Goal: Task Accomplishment & Management: Use online tool/utility

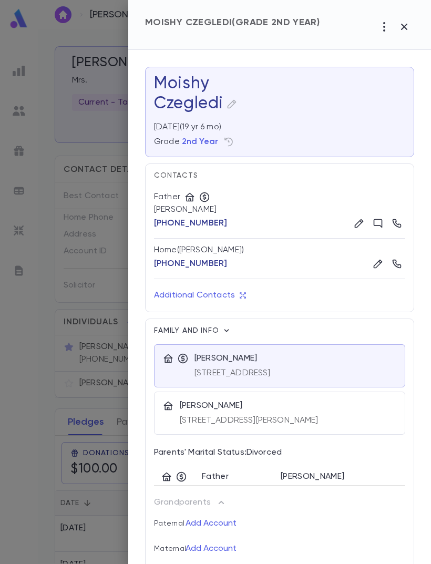
click at [404, 23] on icon "button" at bounding box center [404, 26] width 13 height 13
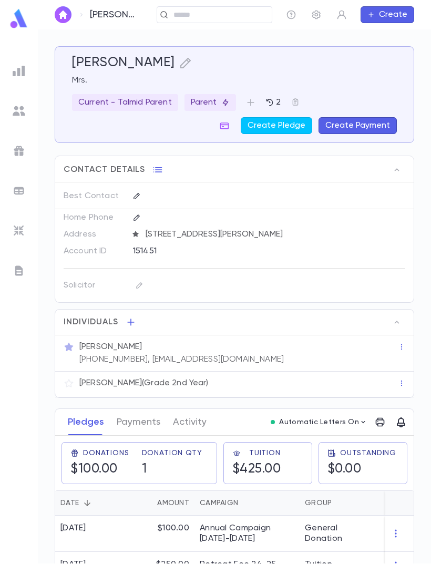
click at [233, 19] on input "text" at bounding box center [210, 15] width 81 height 10
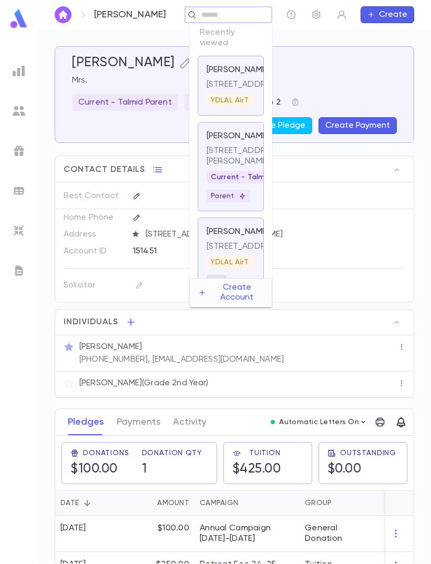
click at [234, 90] on p "[STREET_ADDRESS]" at bounding box center [231, 84] width 48 height 11
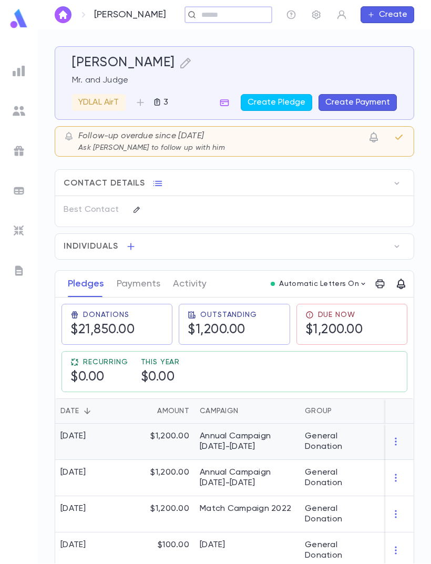
click at [301, 440] on div "General Donation" at bounding box center [339, 442] width 79 height 36
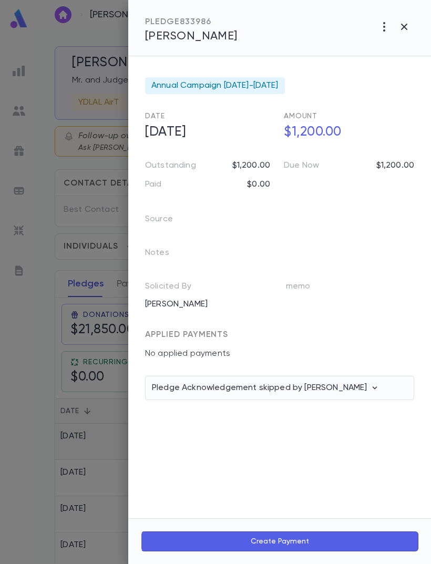
click at [383, 27] on icon "button" at bounding box center [384, 26] width 2 height 9
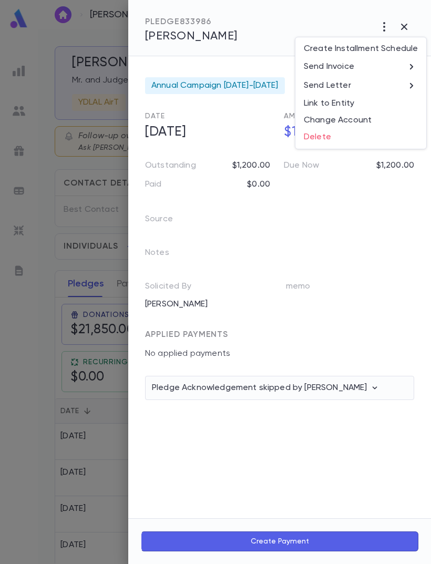
click at [365, 61] on li "Send Invoice" at bounding box center [360, 66] width 131 height 19
click at [407, 64] on li "Email" at bounding box center [404, 67] width 37 height 19
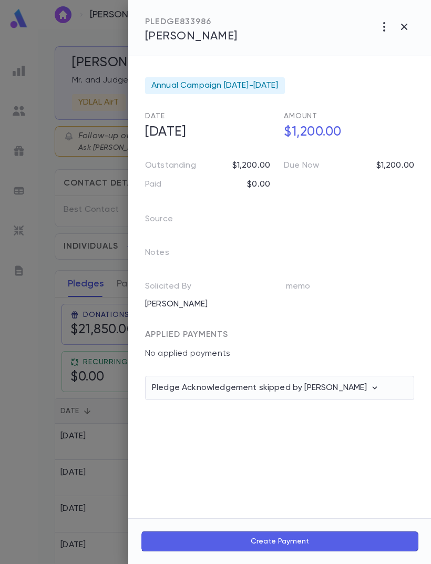
click at [75, 430] on div at bounding box center [215, 282] width 431 height 564
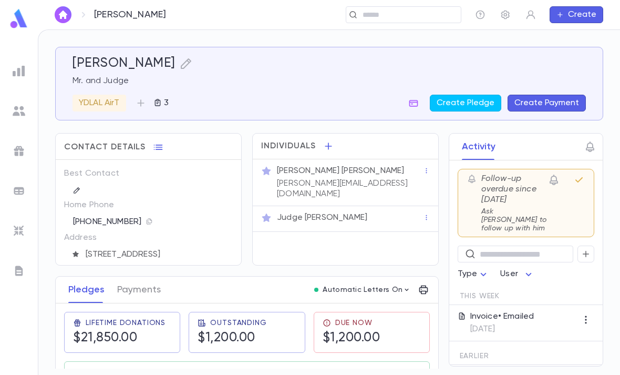
click at [17, 107] on img at bounding box center [19, 111] width 13 height 13
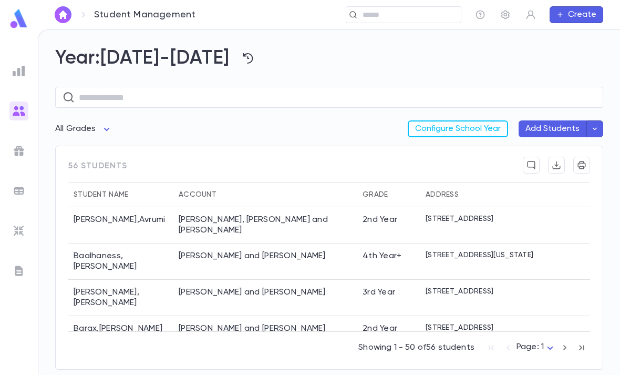
click at [11, 13] on img at bounding box center [18, 18] width 21 height 20
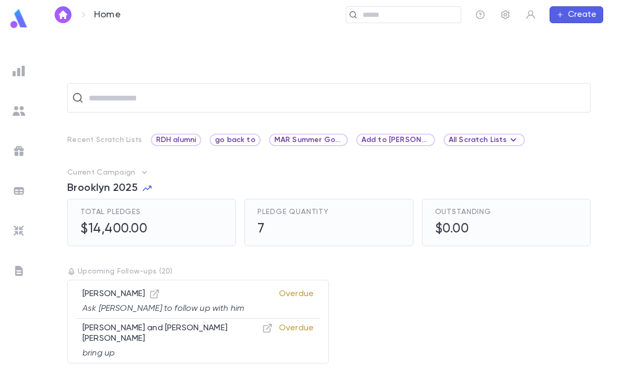
click at [18, 269] on img at bounding box center [19, 270] width 13 height 13
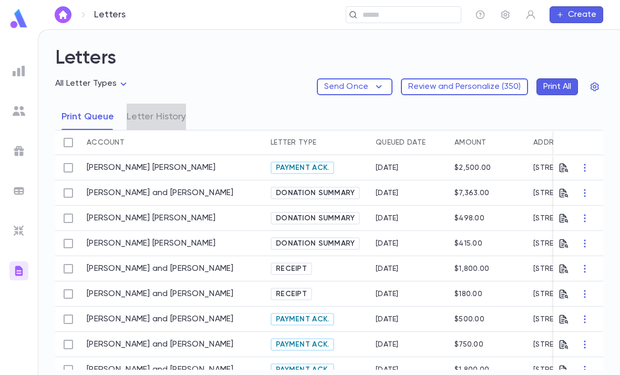
click at [164, 121] on button "Letter History" at bounding box center [156, 117] width 59 height 26
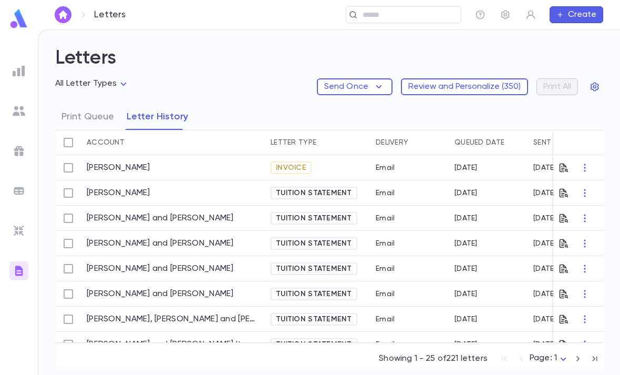
click at [22, 19] on img at bounding box center [18, 18] width 21 height 20
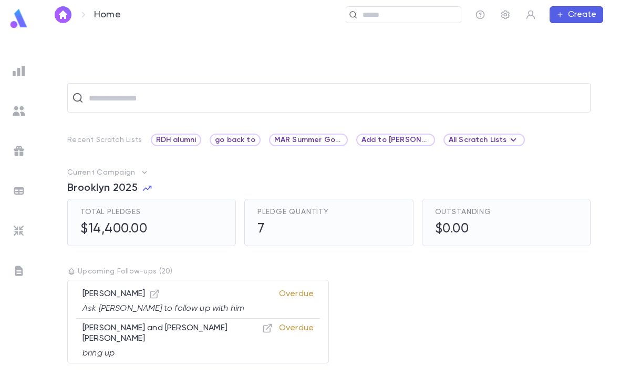
click at [18, 14] on img at bounding box center [18, 18] width 21 height 20
